Goal: Task Accomplishment & Management: Complete application form

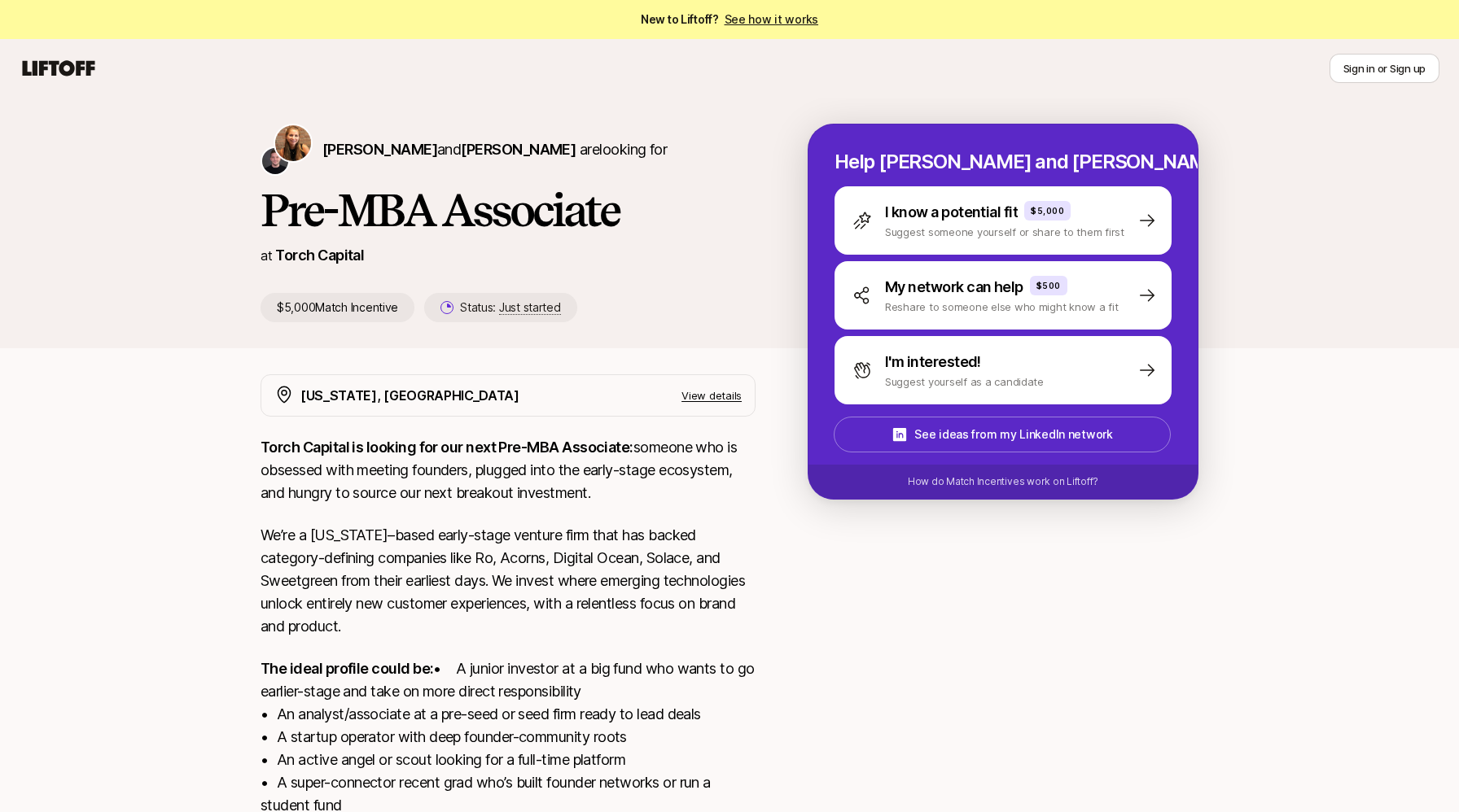
scroll to position [197, 0]
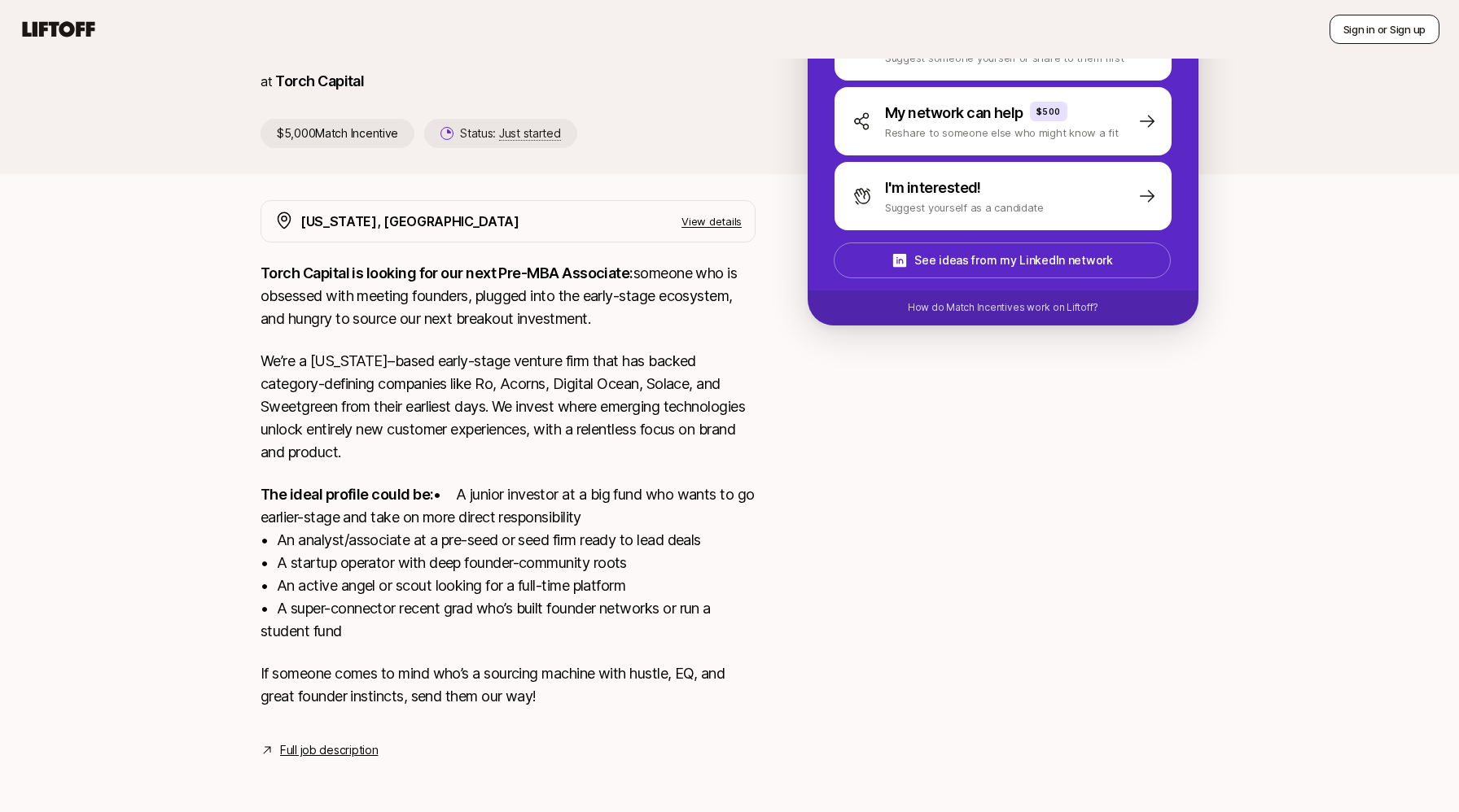
click at [1382, 28] on button "Sign in or Sign up" at bounding box center [1384, 29] width 109 height 29
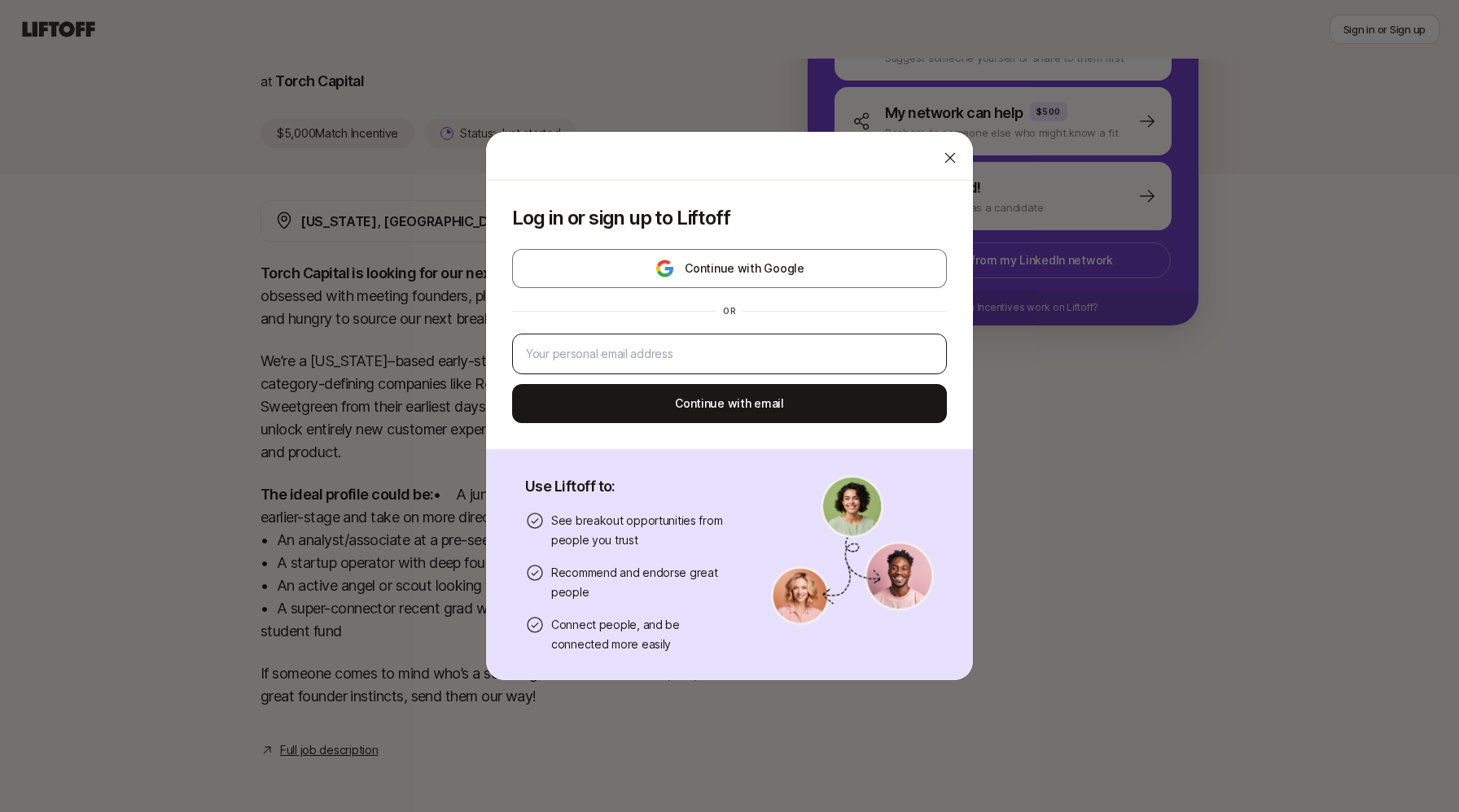
click at [678, 341] on div at bounding box center [729, 355] width 435 height 41
click at [674, 359] on input "email" at bounding box center [729, 354] width 407 height 20
type input "[EMAIL_ADDRESS][DOMAIN_NAME]"
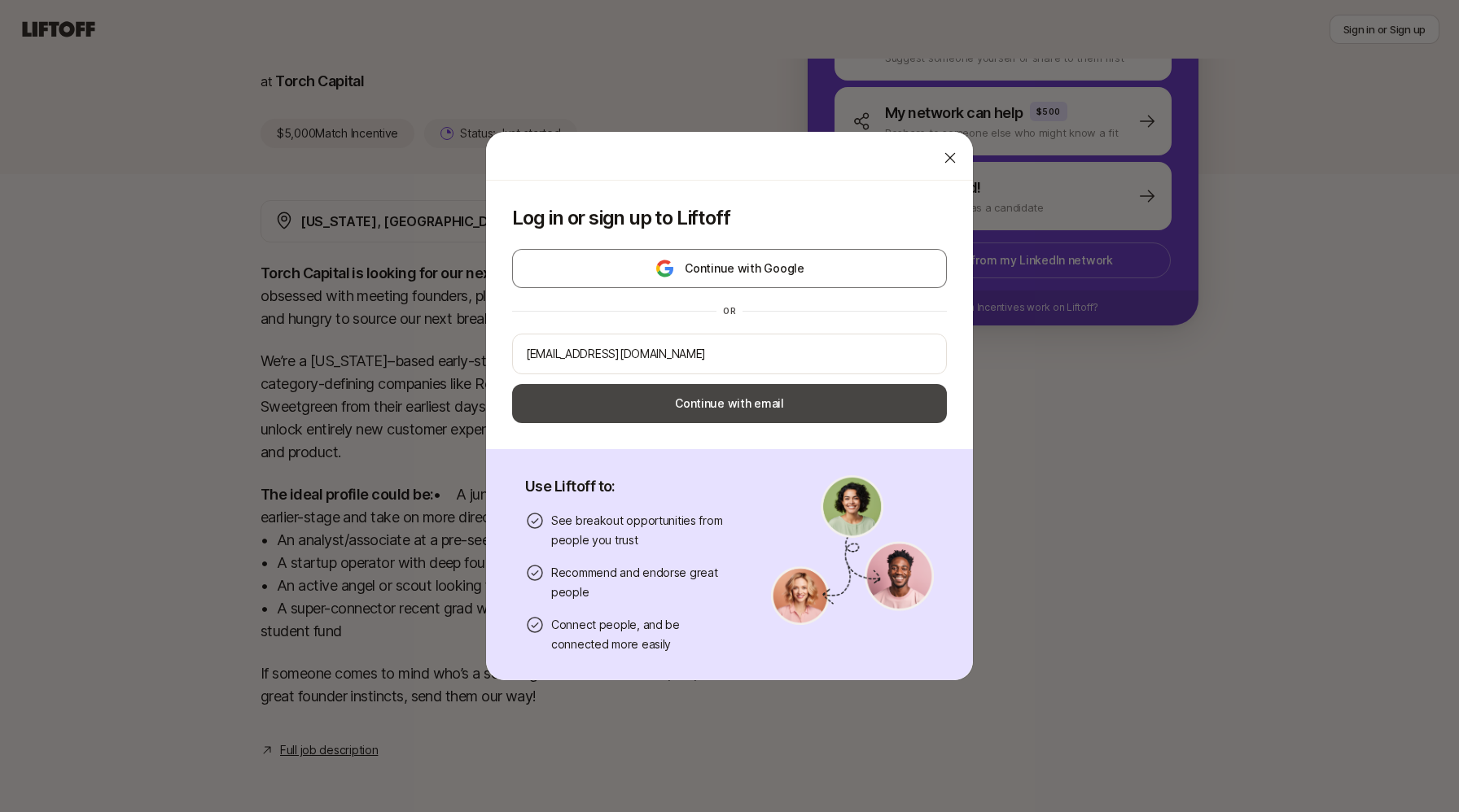
click at [635, 407] on button "Continue with email" at bounding box center [729, 404] width 435 height 39
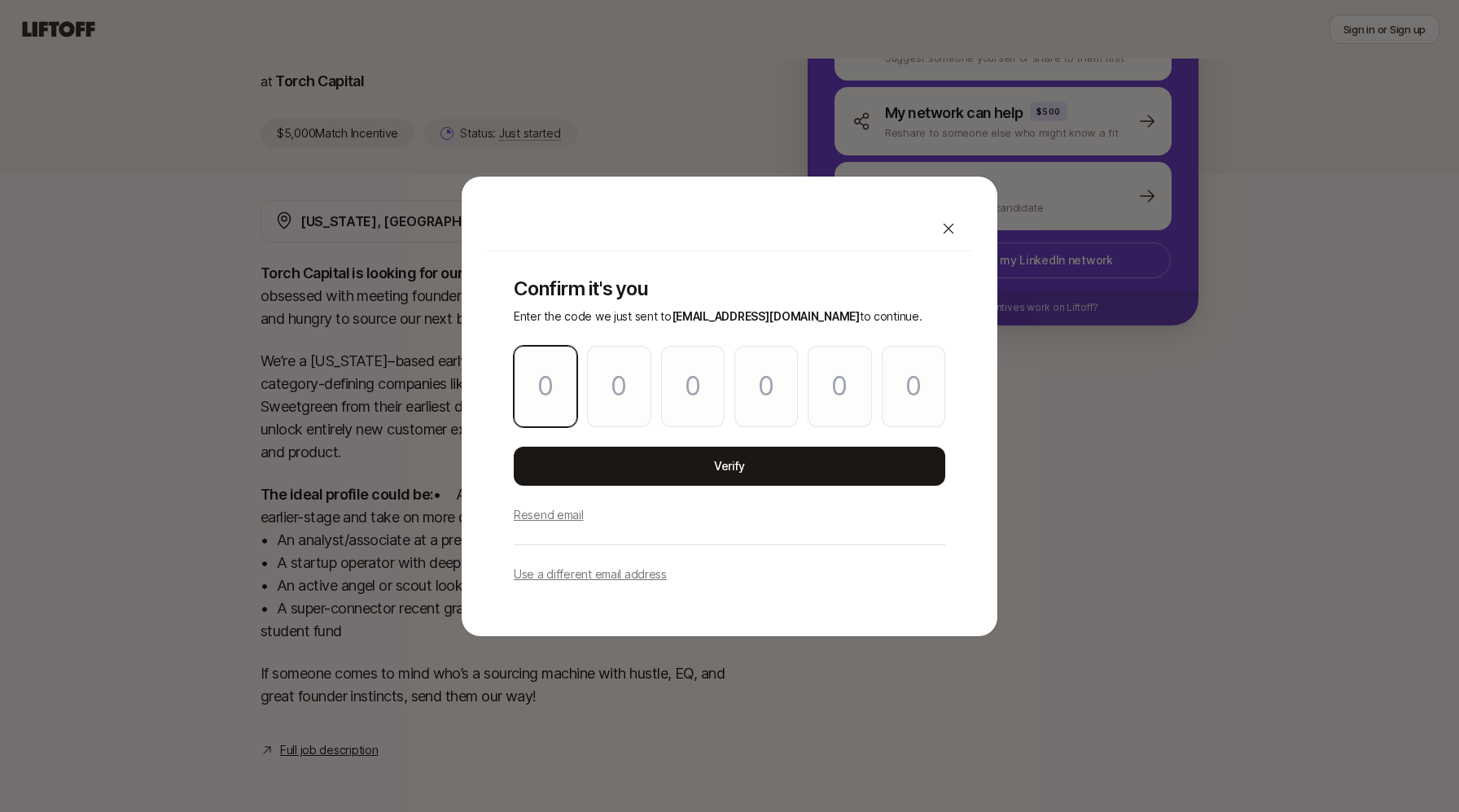
type input "3"
type input "1"
type input "5"
type input "1"
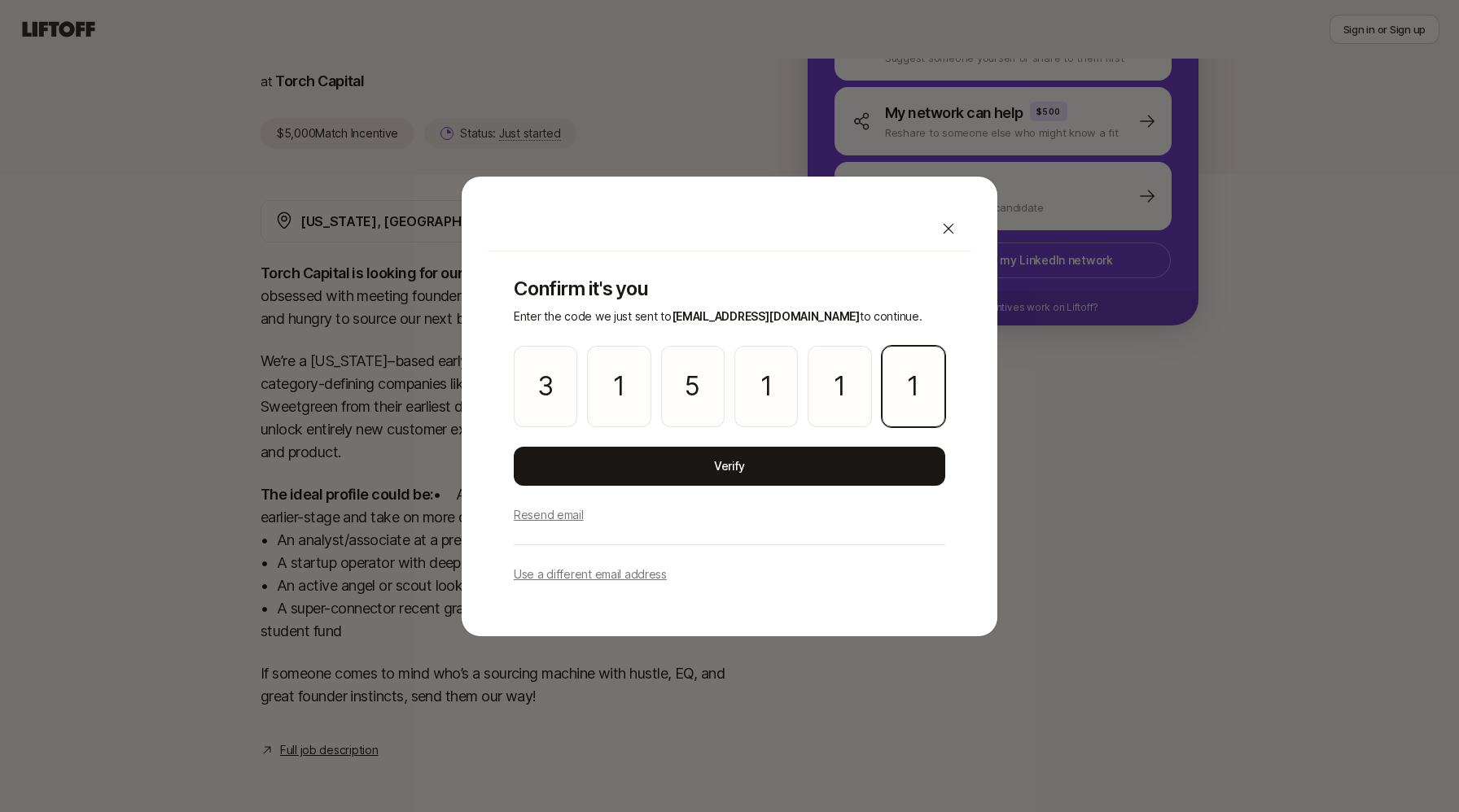
type input "1"
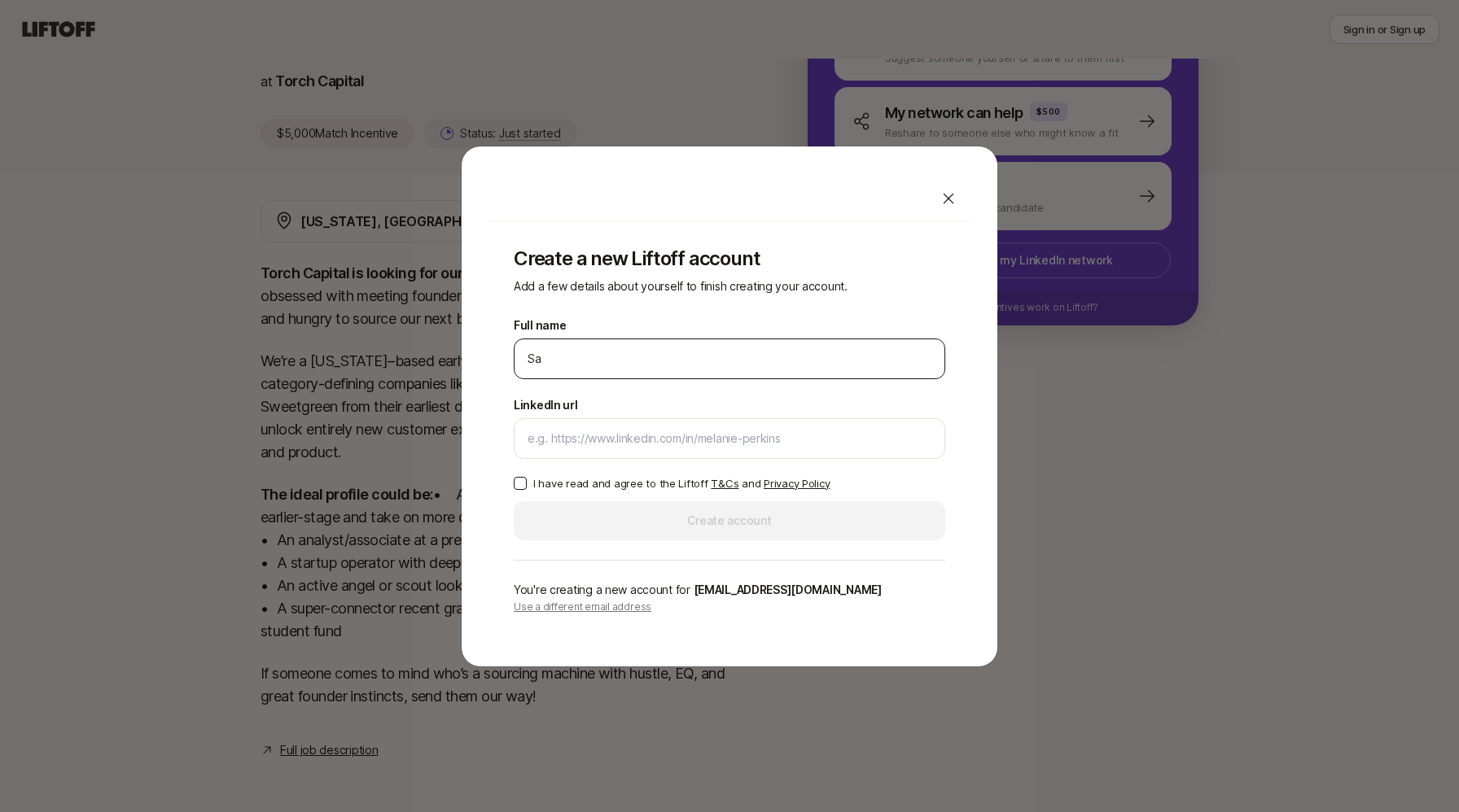
type input "[PERSON_NAME]"
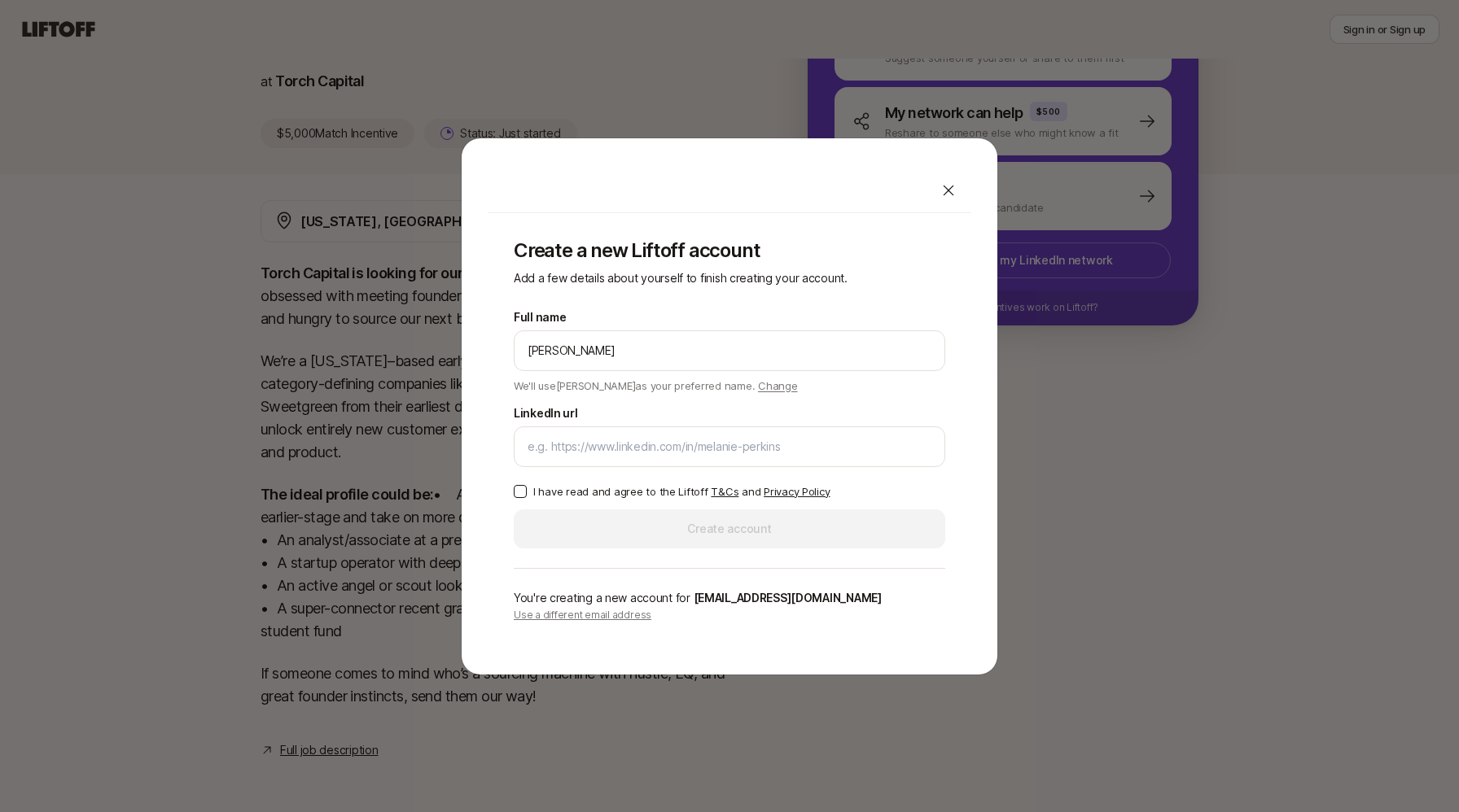
click at [613, 419] on div "LinkedIn url" at bounding box center [729, 436] width 431 height 64
click at [612, 458] on div at bounding box center [729, 447] width 431 height 41
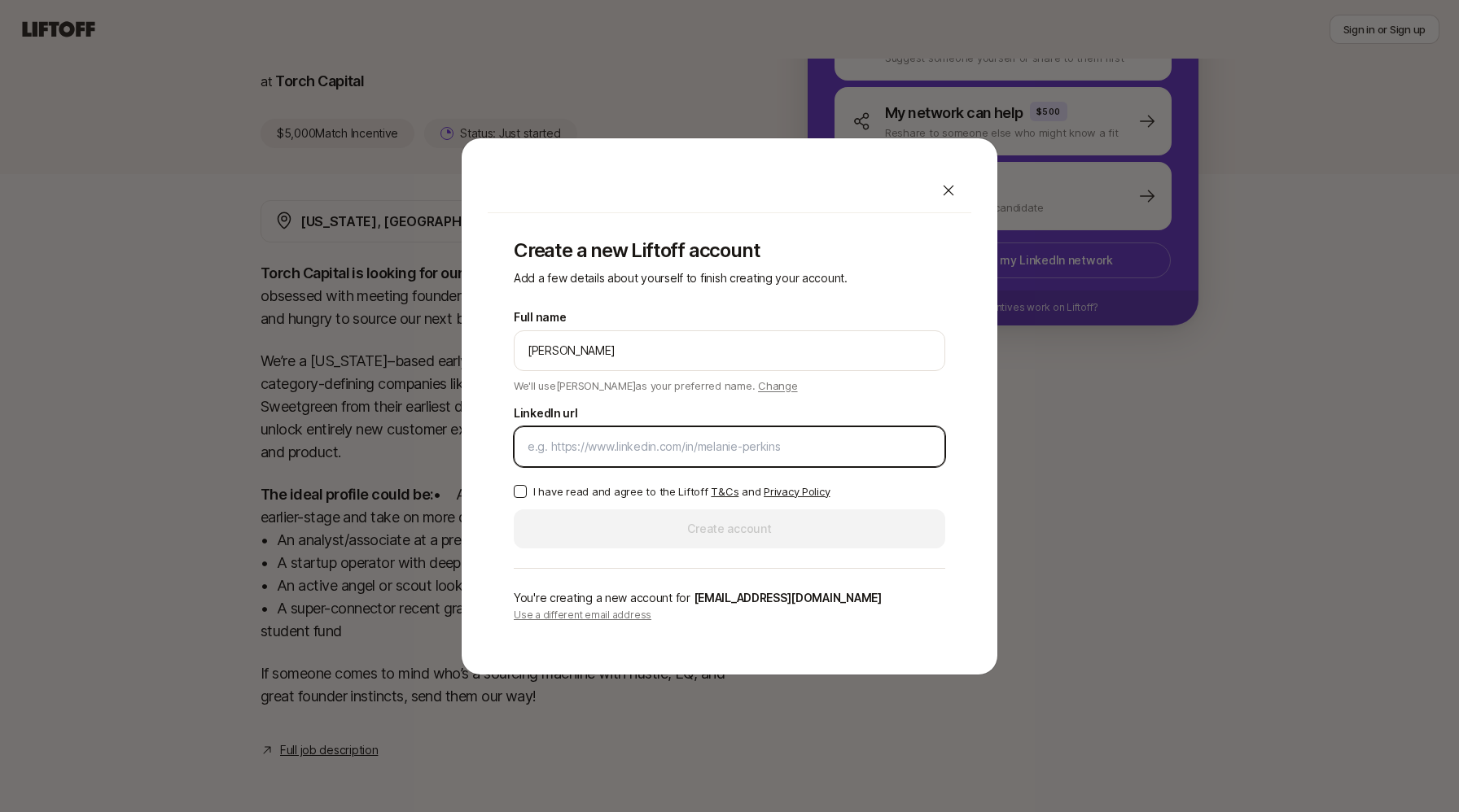
click at [598, 448] on input "LinkedIn url" at bounding box center [730, 446] width 404 height 20
paste input "[URL][DOMAIN_NAME]"
type input "[URL][DOMAIN_NAME]"
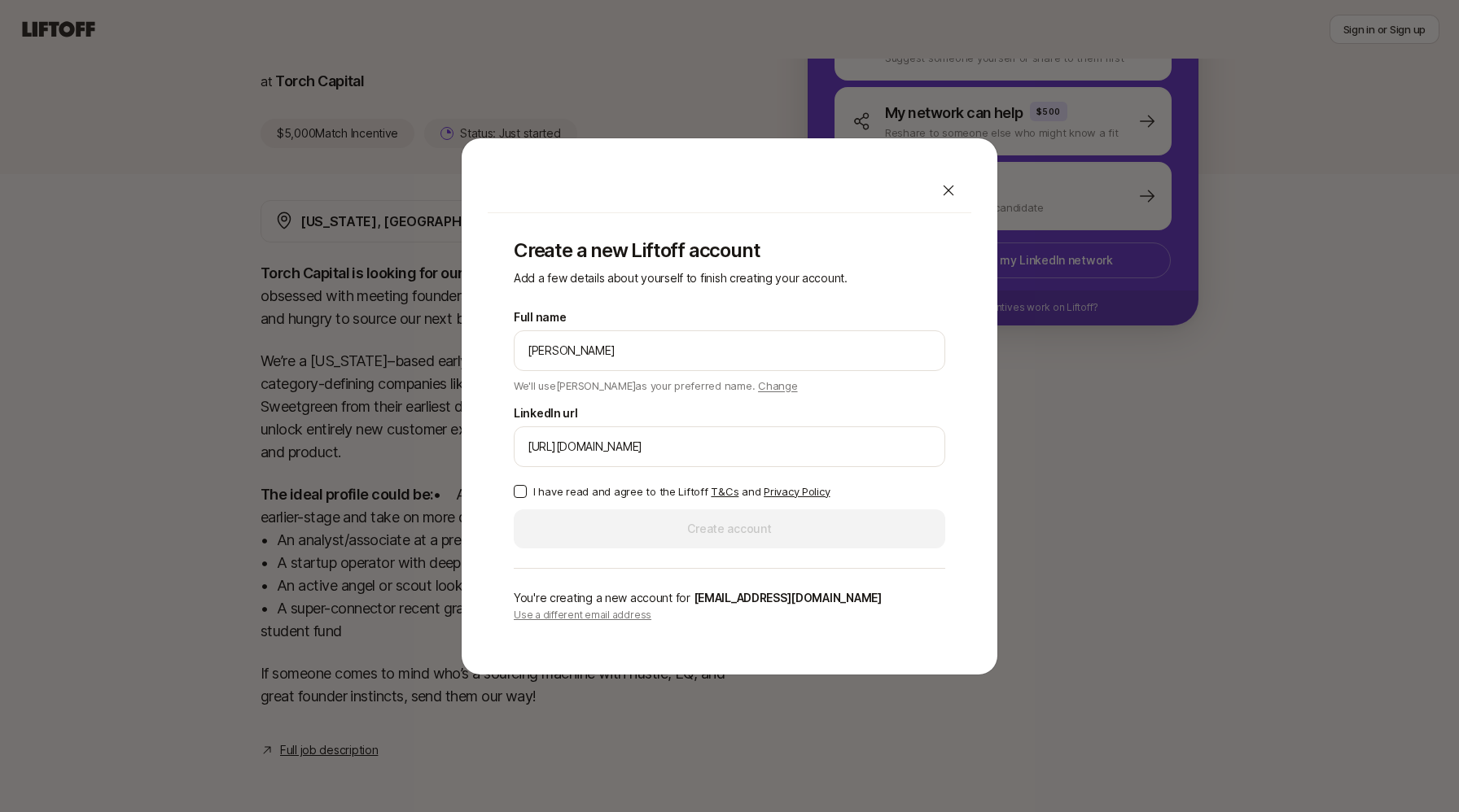
click at [597, 493] on p "I have read and agree to the Liftoff T&Cs and Privacy Policy" at bounding box center [681, 491] width 297 height 16
click at [527, 493] on button "I have read and agree to the Liftoff T&Cs and Privacy Policy" at bounding box center [520, 492] width 13 height 13
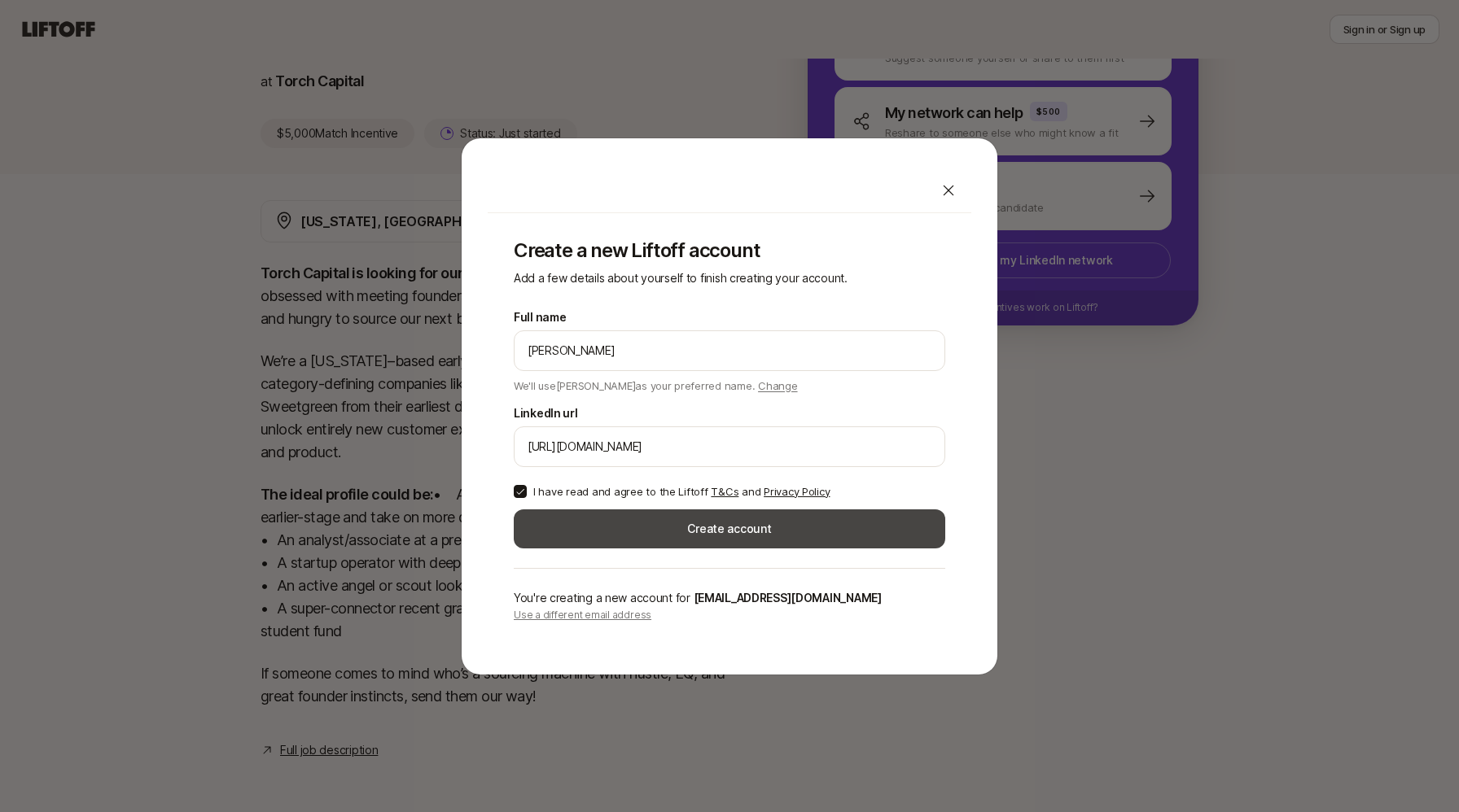
click at [593, 525] on button "Create account" at bounding box center [729, 529] width 431 height 39
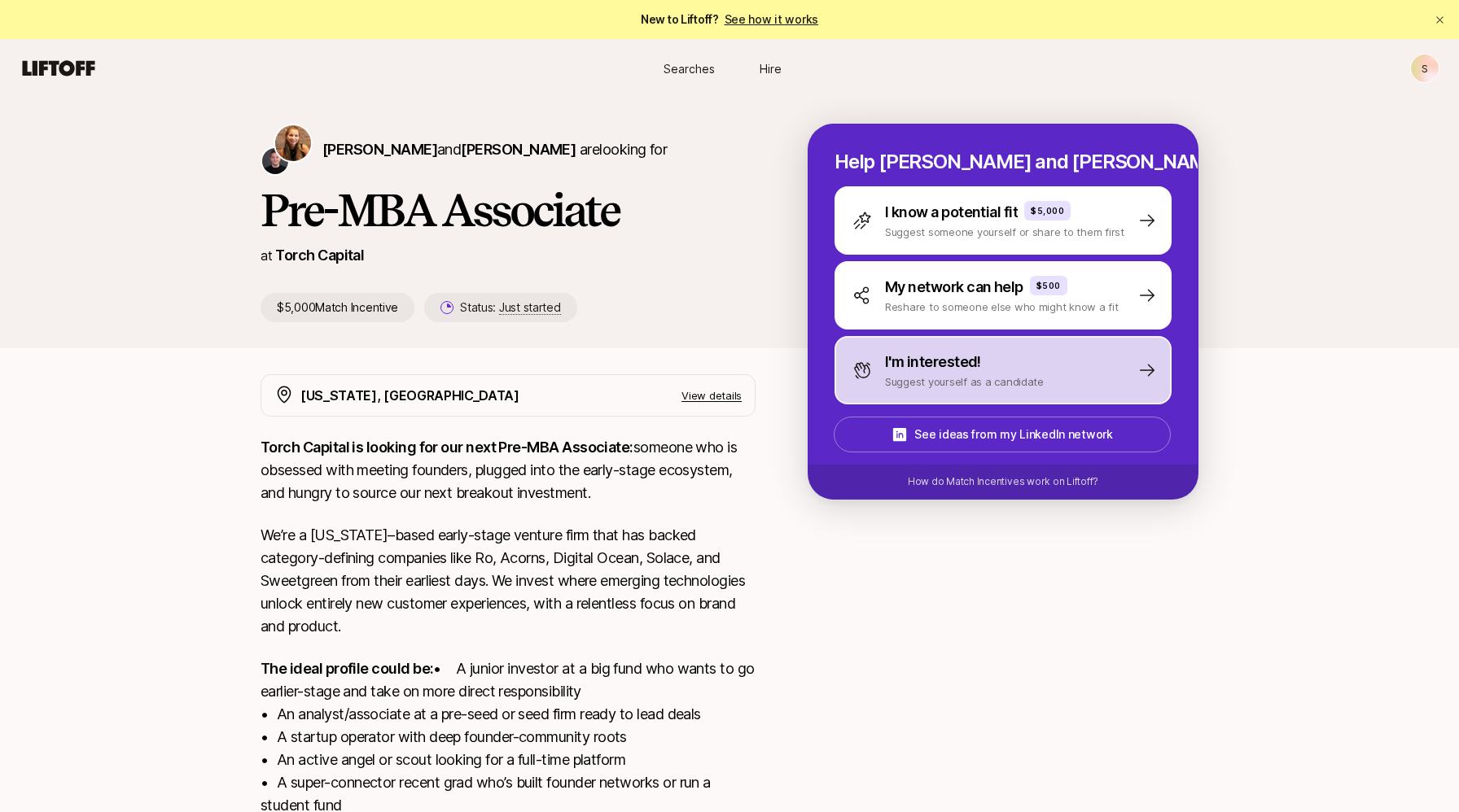
click at [905, 382] on p "Suggest yourself as a candidate" at bounding box center [965, 381] width 159 height 16
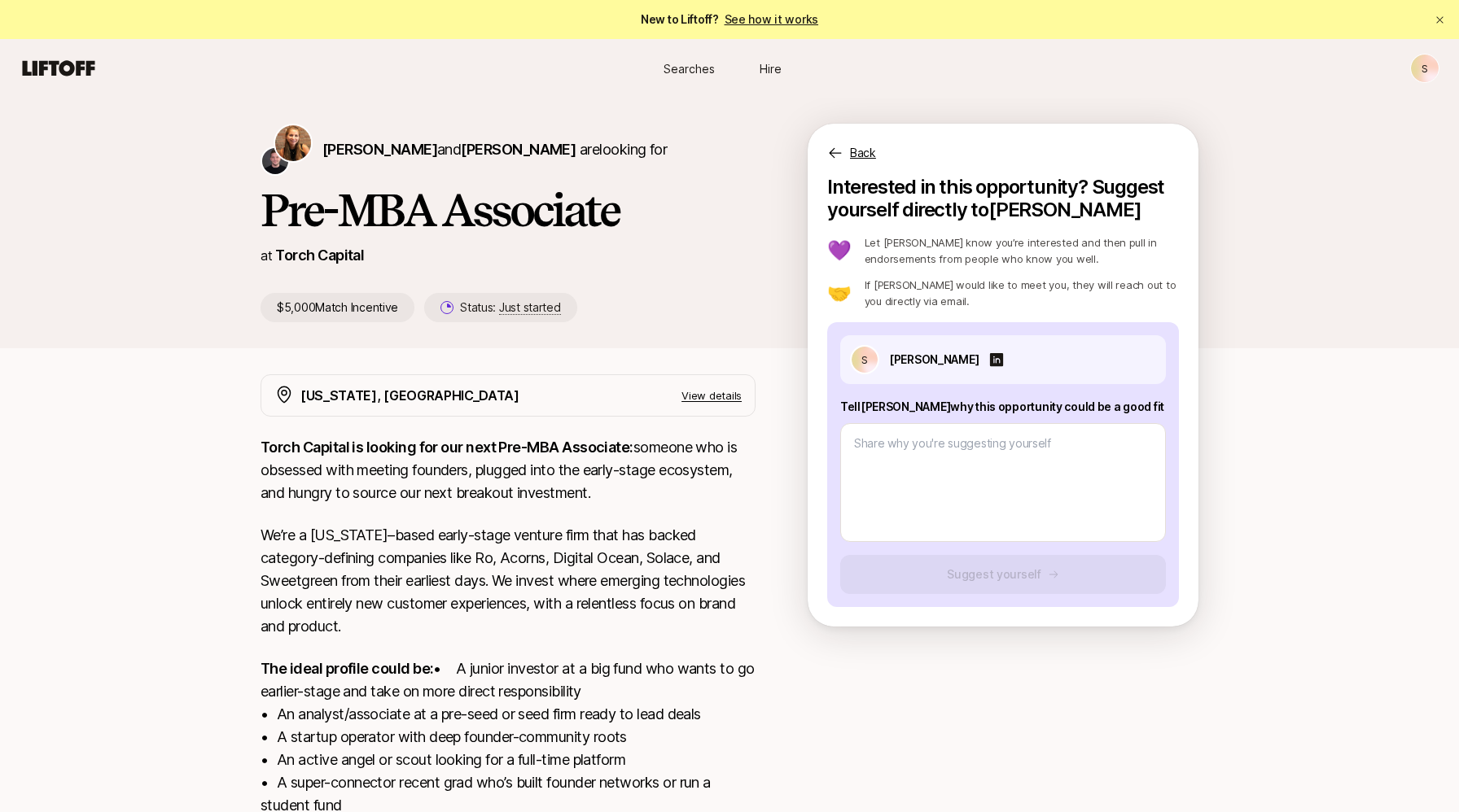
click at [775, 290] on div "[PERSON_NAME] and [PERSON_NAME] are looking for Pre-MBA Associate at Torch Capi…" at bounding box center [533, 223] width 547 height 198
click at [1426, 77] on html "New to Liftoff? See how it works S Searches Hire Searches Hire S [PERSON_NAME] …" at bounding box center [729, 406] width 1459 height 812
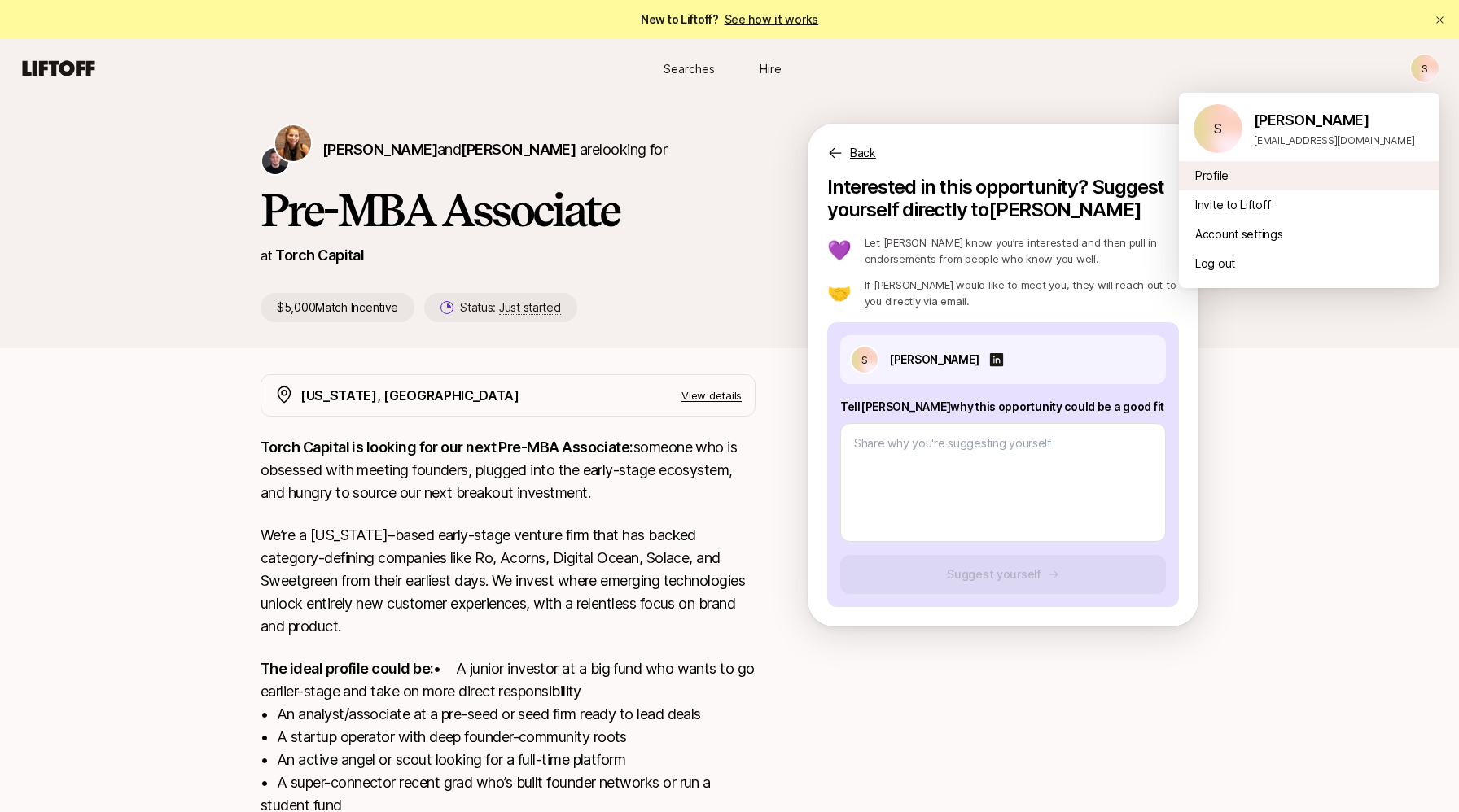
click at [1209, 176] on div "Profile" at bounding box center [1309, 175] width 260 height 29
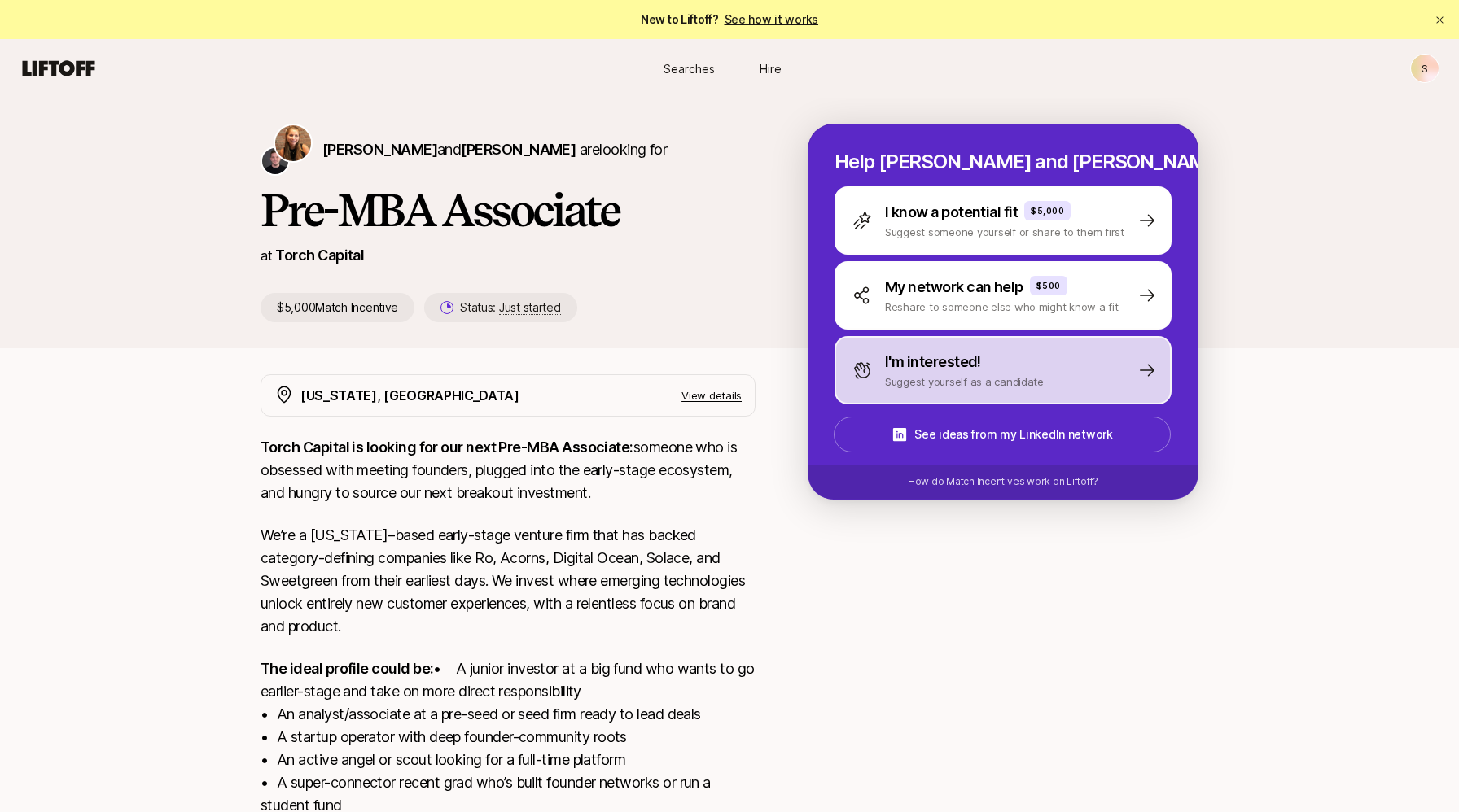
click at [882, 355] on div "I'm interested! Suggest yourself as a candidate" at bounding box center [948, 370] width 191 height 39
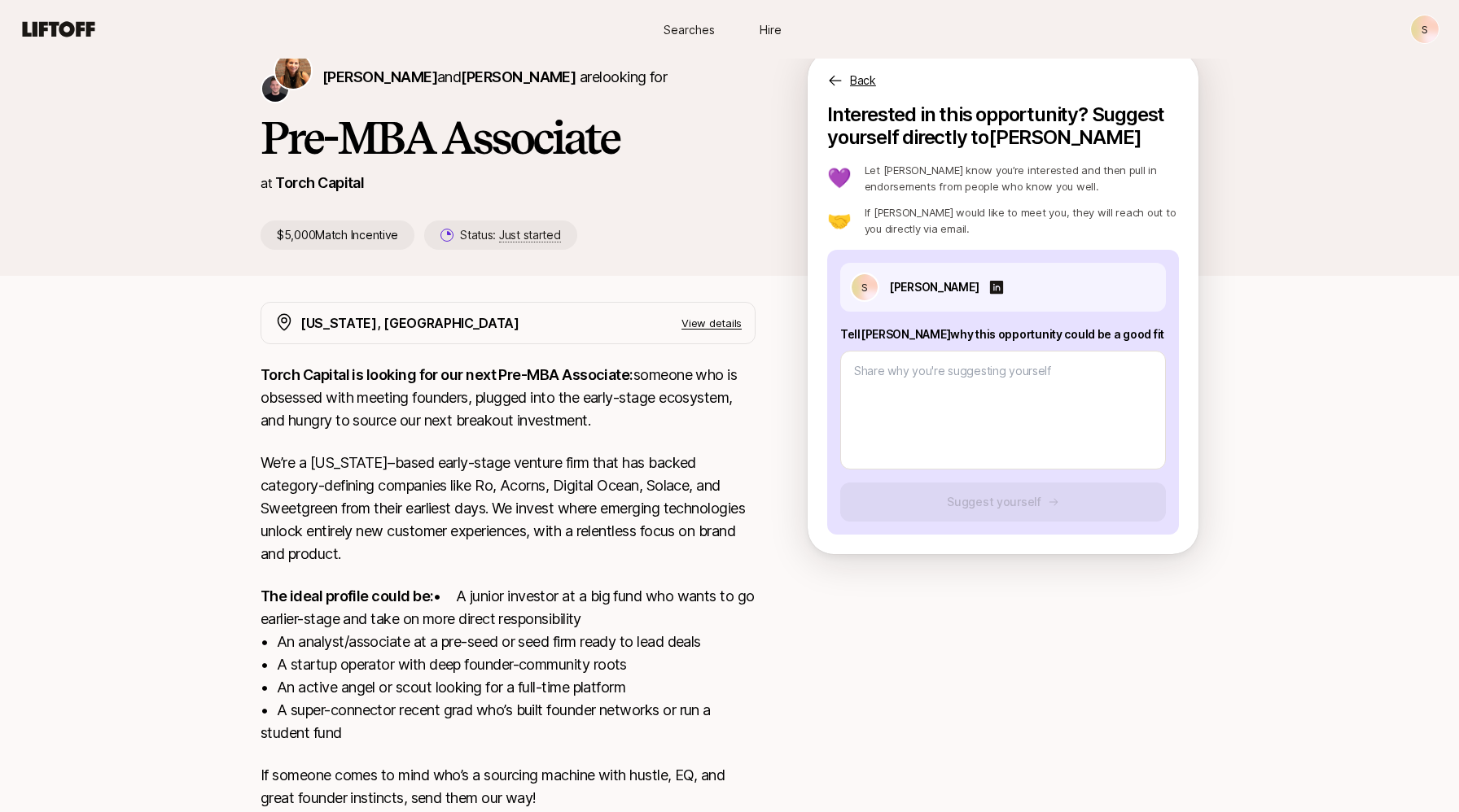
scroll to position [197, 0]
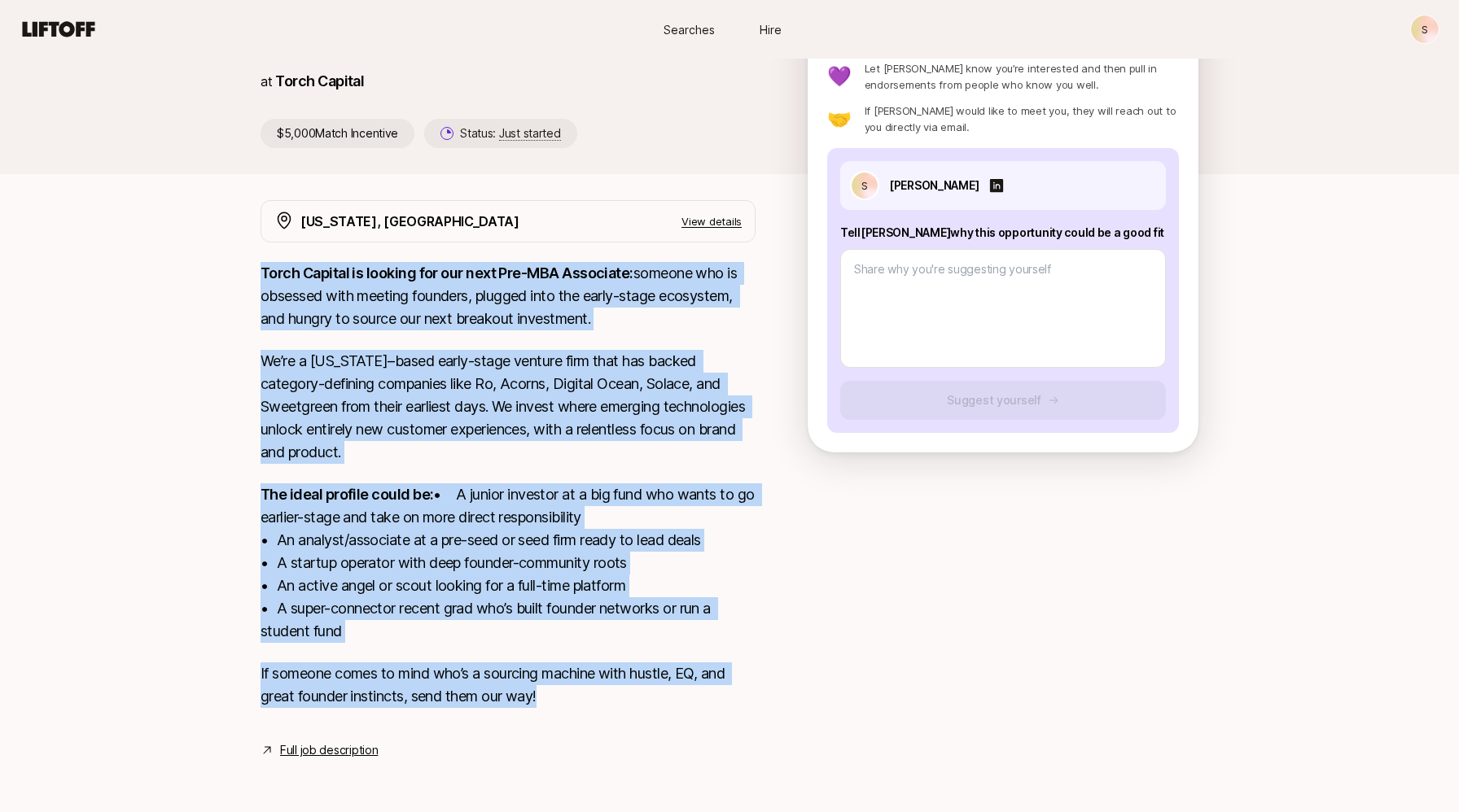
drag, startPoint x: 562, startPoint y: 705, endPoint x: 262, endPoint y: 255, distance: 540.8
click at [262, 262] on div "Torch Capital is looking for our next Pre-MBA Associate: someone who is obsesse…" at bounding box center [507, 495] width 495 height 466
copy div "Lorem Ipsumdo si ametcon adi eli sedd Eiu-TEM Incididun: utlabor etd ma aliquae…"
click at [543, 484] on p "The ideal profile could be: • A junior investor at a big fund who wants to go e…" at bounding box center [507, 563] width 495 height 160
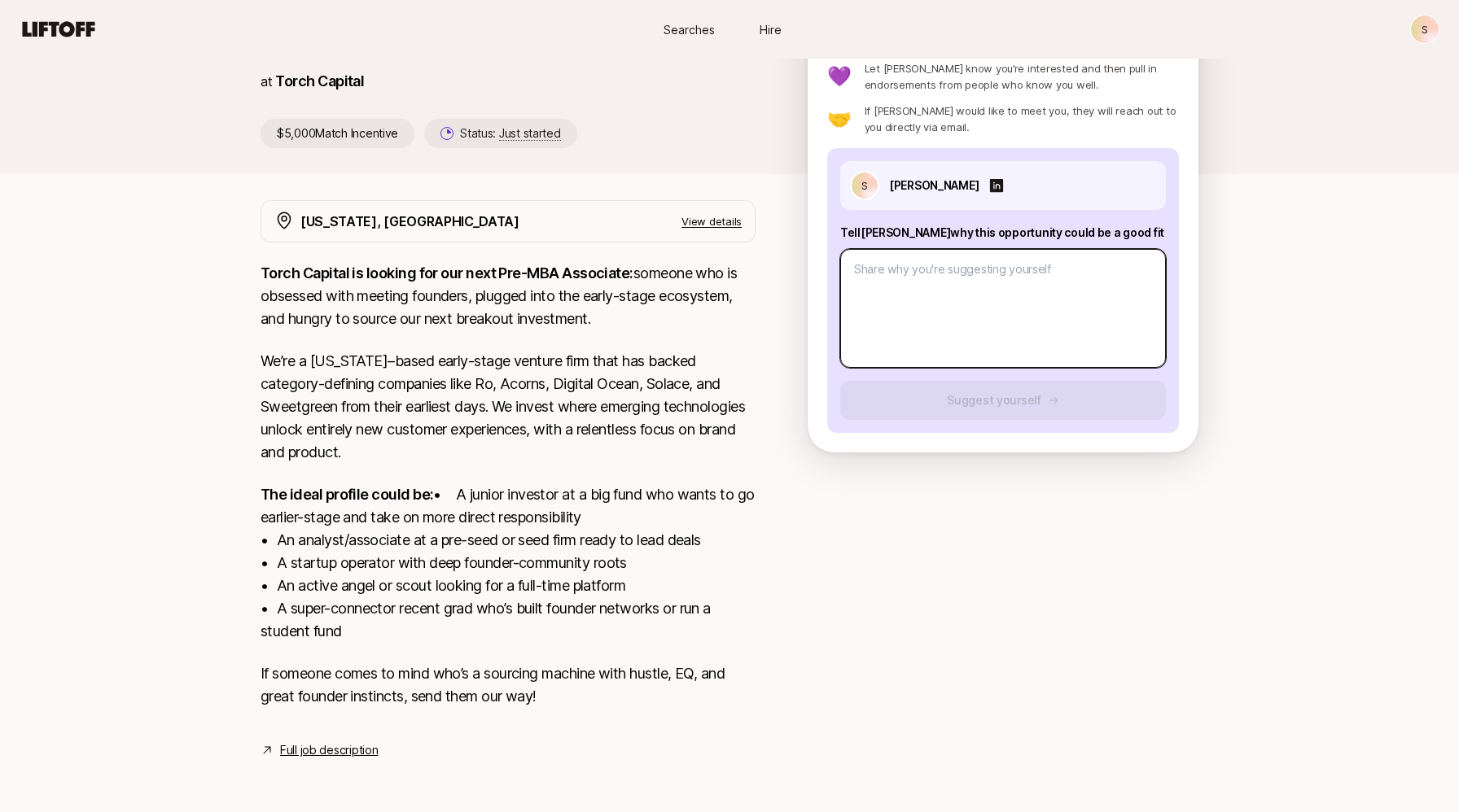
click at [862, 249] on textarea at bounding box center [1003, 308] width 326 height 119
paste textarea "I believe I'd be an excellent fit for Torch Capital's Pre-MBA Associate role be…"
type textarea "x"
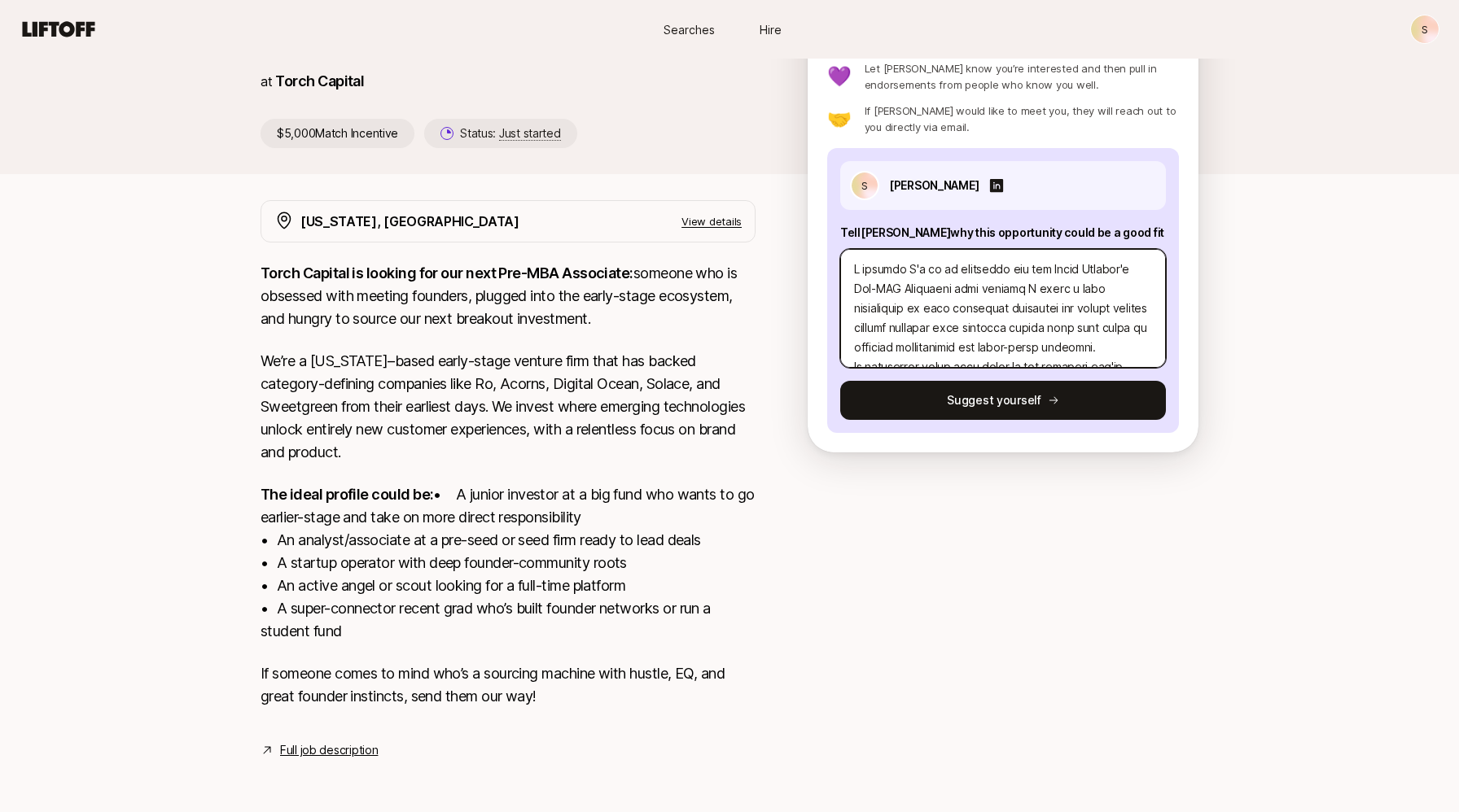
scroll to position [488, 0]
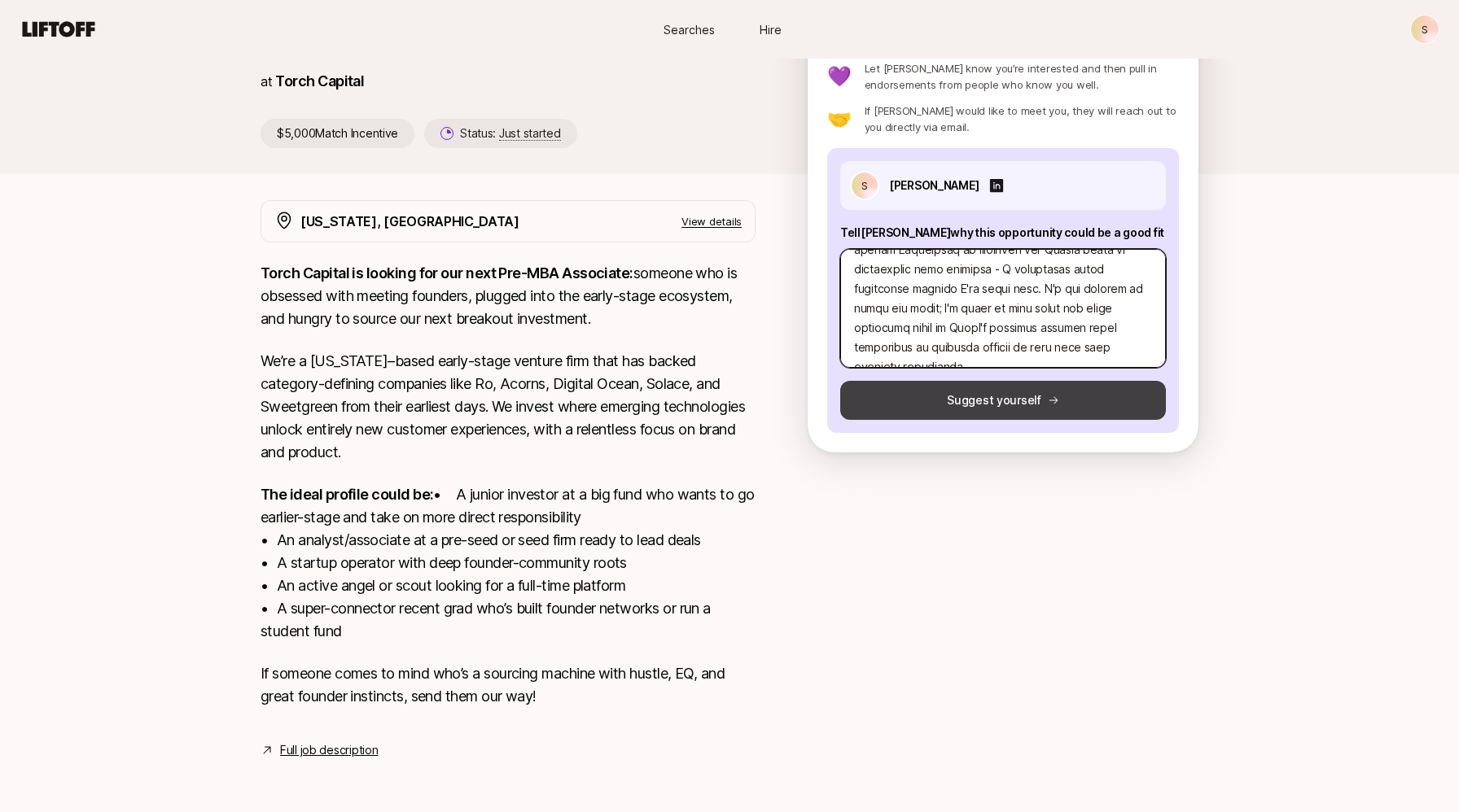
type textarea "I believe I'd be an excellent fit for Torch Capital's Pre-MBA Associate role be…"
click at [947, 381] on button "Suggest yourself" at bounding box center [1003, 400] width 326 height 39
type textarea "x"
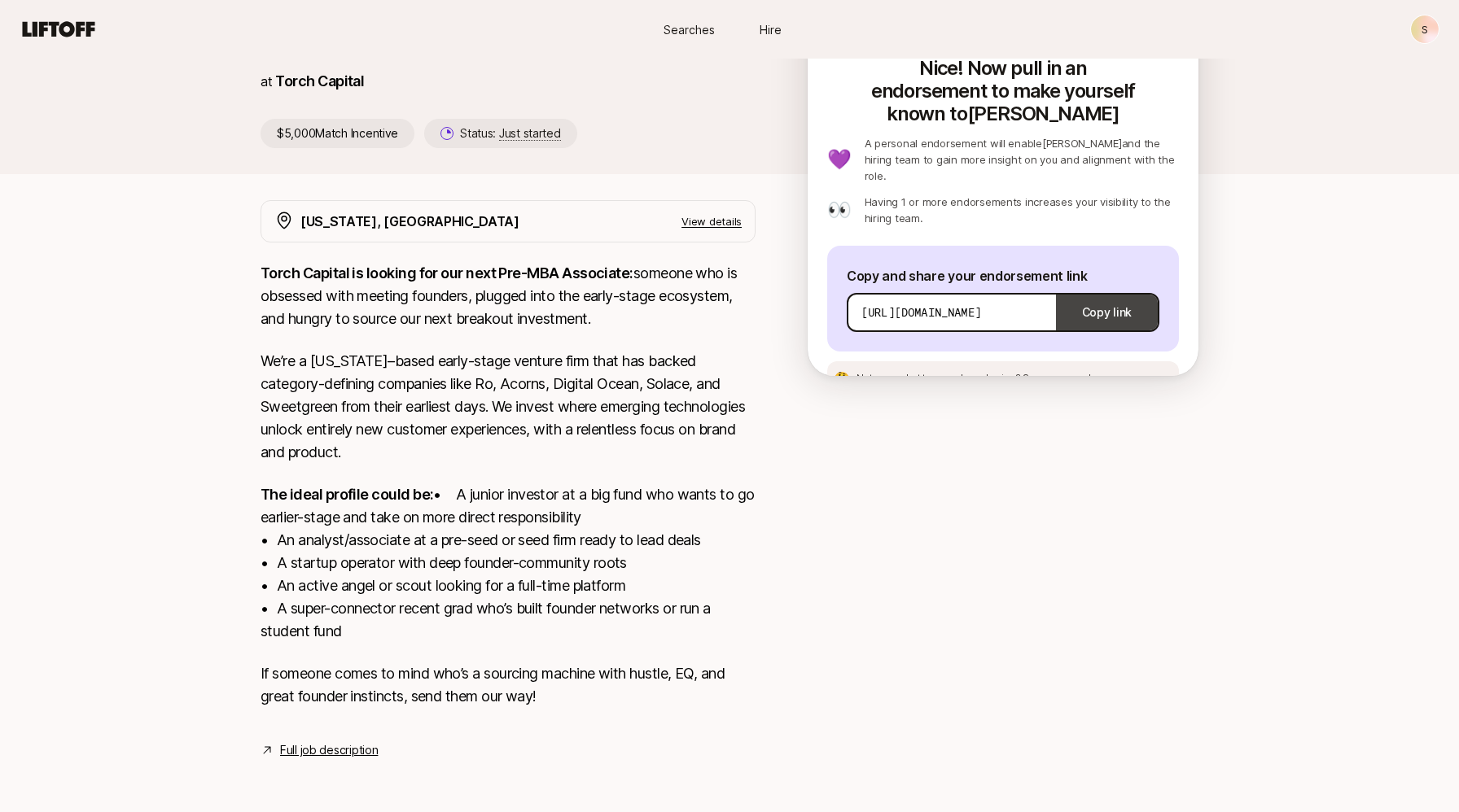
click at [1112, 290] on button "Copy link" at bounding box center [1107, 312] width 102 height 46
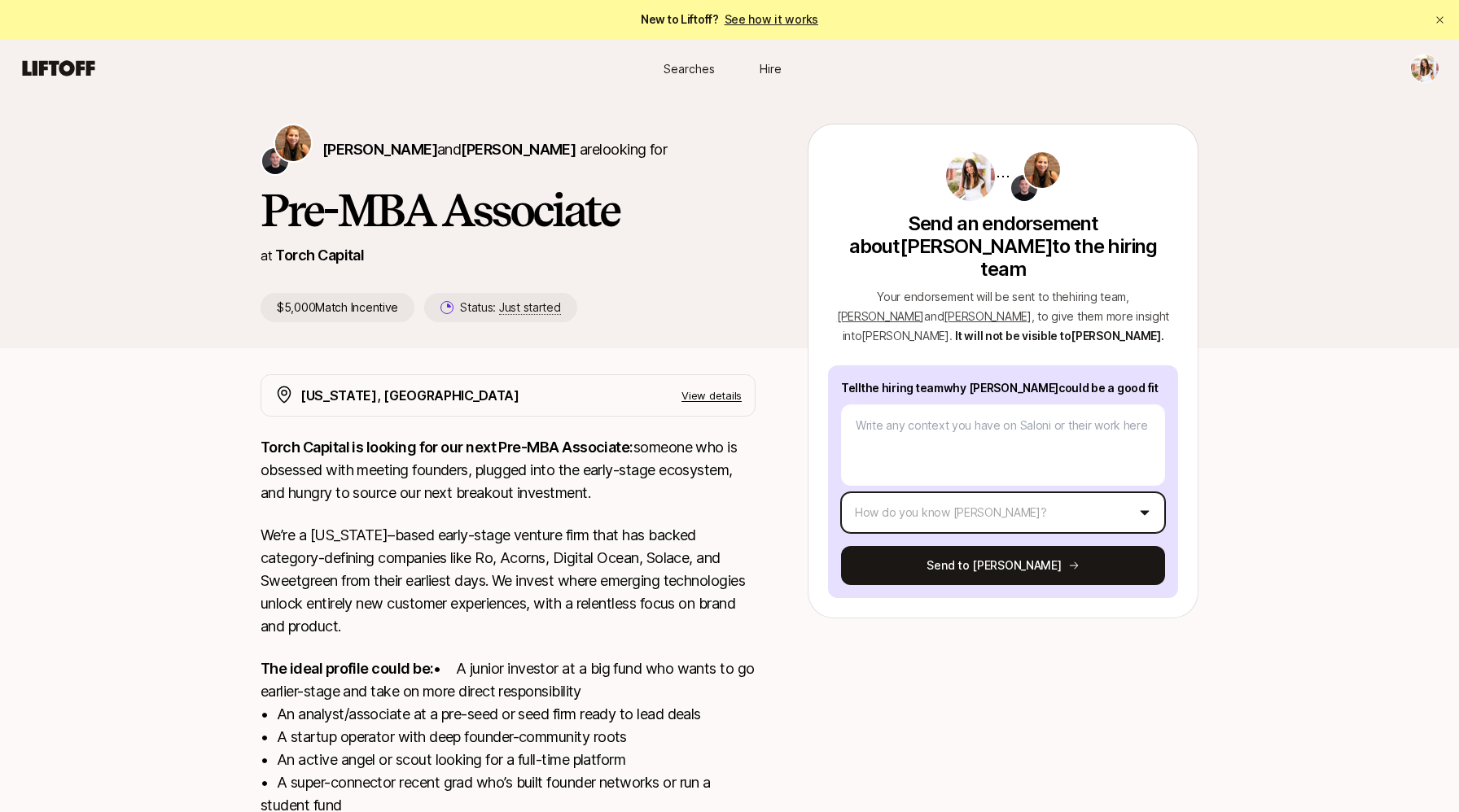
click at [920, 493] on html "New to Liftoff? See how it works Searches Hire Searches Hire Katie Reiner and C…" at bounding box center [729, 406] width 1459 height 812
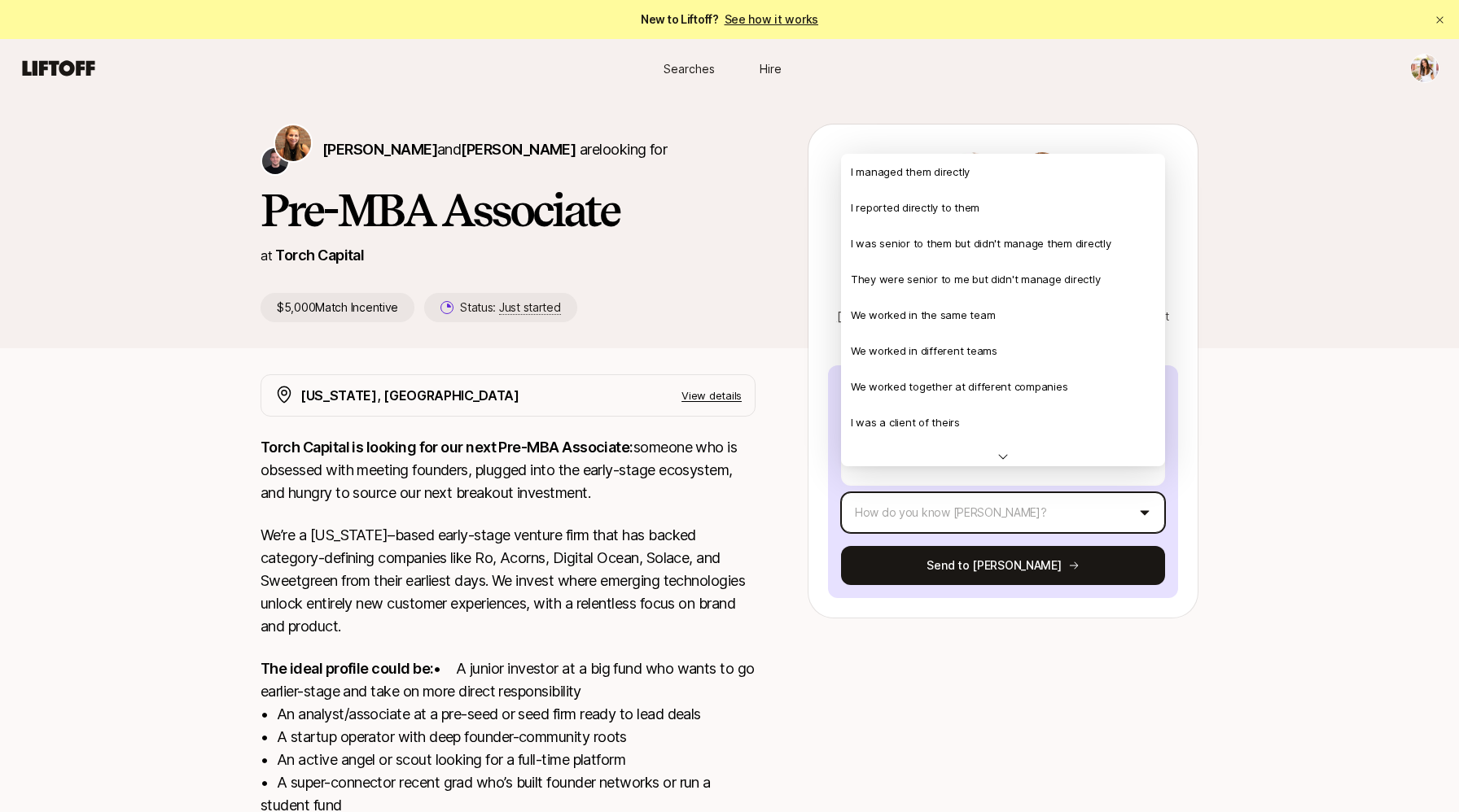
click at [1274, 484] on html "New to Liftoff? See how it works Searches Hire Searches Hire Katie Reiner and C…" at bounding box center [729, 406] width 1459 height 812
